Goal: Navigation & Orientation: Find specific page/section

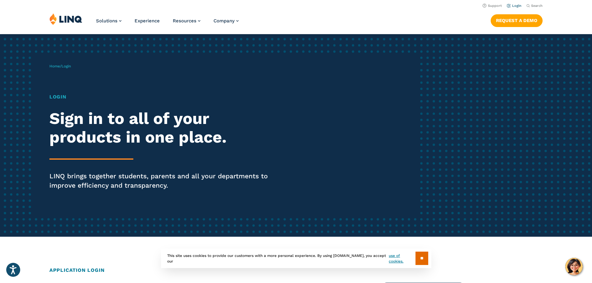
click at [509, 4] on link "Login" at bounding box center [514, 6] width 15 height 4
click at [513, 6] on link "Login" at bounding box center [514, 6] width 15 height 4
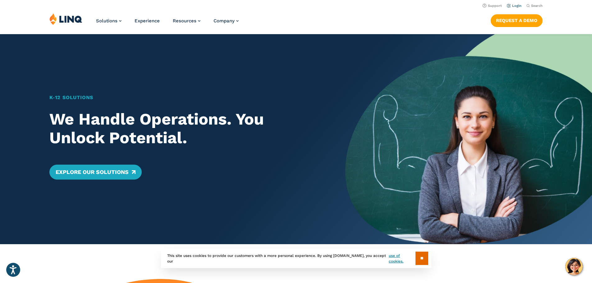
click at [514, 5] on link "Login" at bounding box center [514, 6] width 15 height 4
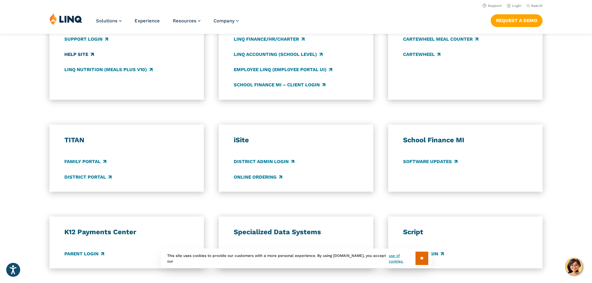
scroll to position [311, 0]
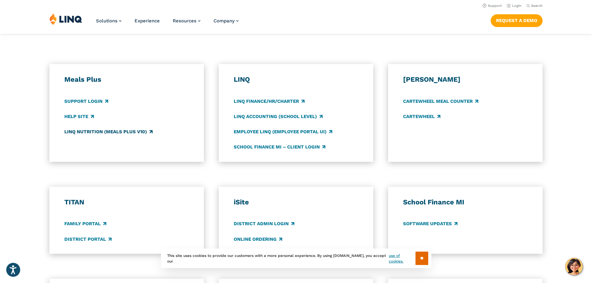
click at [93, 133] on link "LINQ Nutrition (Meals Plus v10)" at bounding box center [108, 131] width 88 height 7
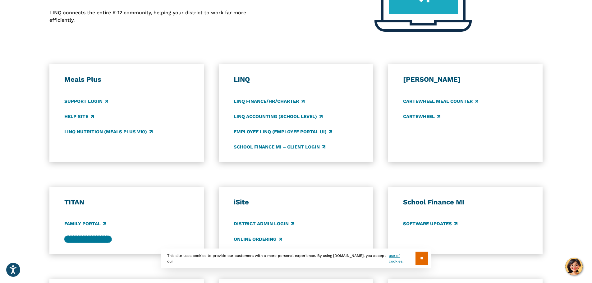
drag, startPoint x: 89, startPoint y: 241, endPoint x: 158, endPoint y: 218, distance: 72.5
click at [89, 241] on link "District Portal" at bounding box center [87, 239] width 47 height 7
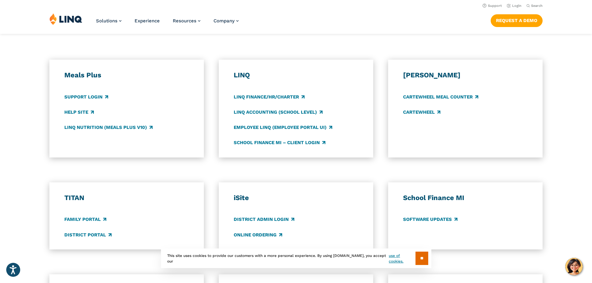
scroll to position [311, 0]
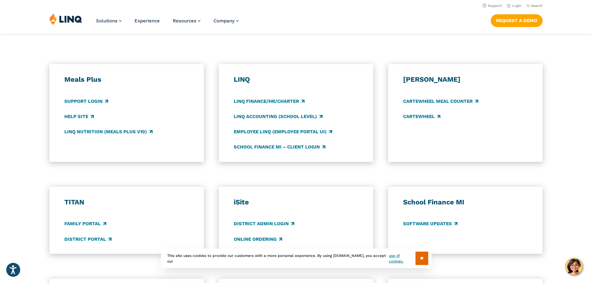
click at [259, 128] on div "LINQ LINQ Finance/HR/Charter LINQ Accounting (school level) Employee LINQ (Empl…" at bounding box center [296, 113] width 125 height 76
click at [259, 131] on link "Employee LINQ (Employee Portal UI)" at bounding box center [283, 131] width 99 height 7
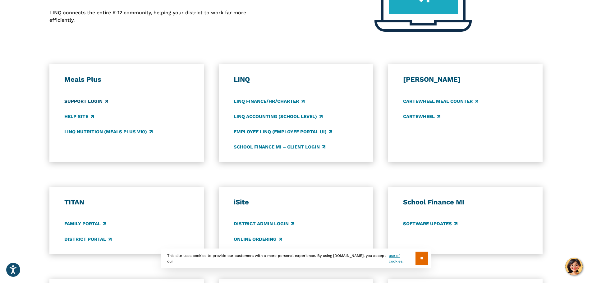
click at [84, 100] on link "Support Login" at bounding box center [86, 101] width 44 height 7
click at [262, 131] on link "Employee LINQ (Employee Portal UI)" at bounding box center [283, 131] width 99 height 7
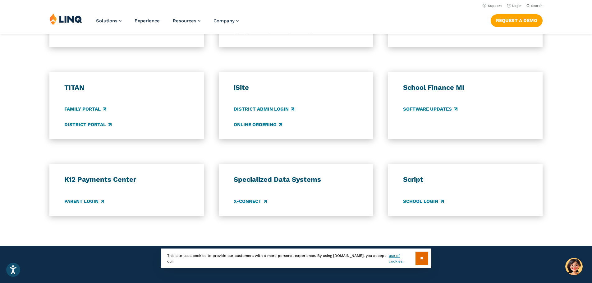
scroll to position [342, 0]
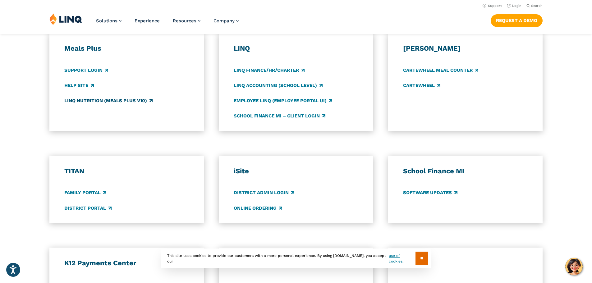
click at [90, 101] on link "LINQ Nutrition (Meals Plus v10)" at bounding box center [108, 100] width 88 height 7
